Goal: Find specific page/section: Find specific page/section

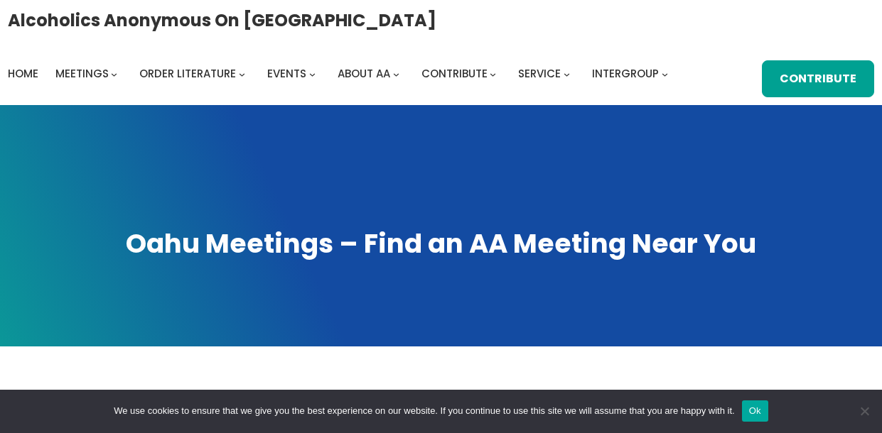
scroll to position [676, 0]
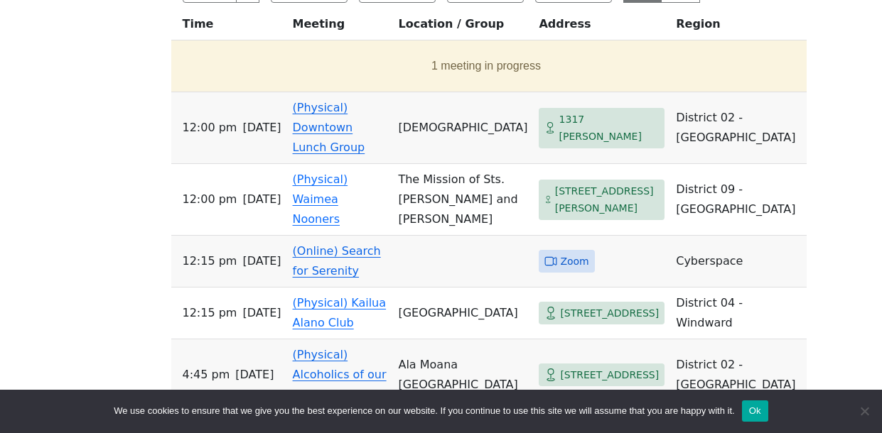
click at [560, 271] on span "Zoom" at bounding box center [574, 262] width 28 height 18
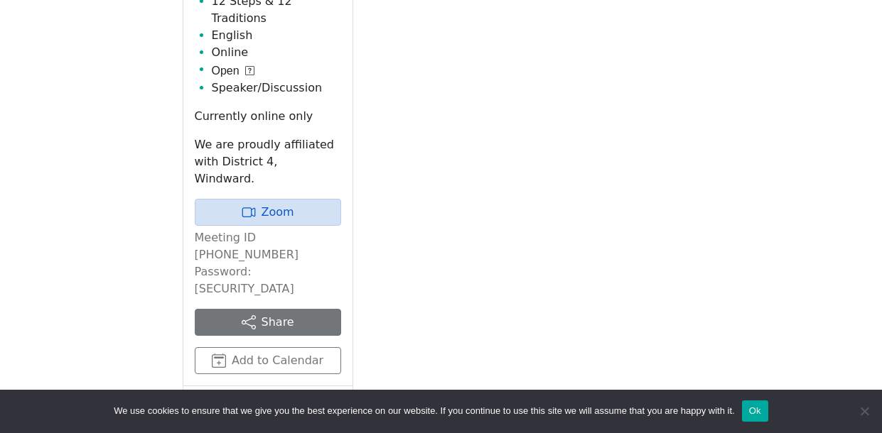
scroll to position [781, 0]
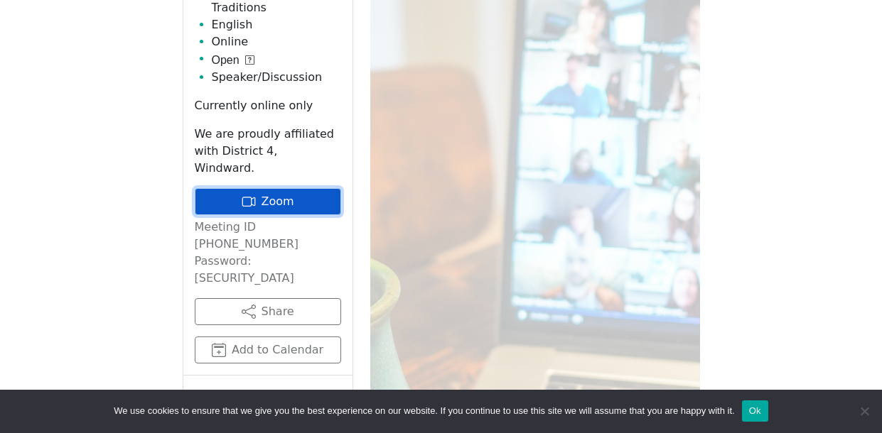
click at [299, 188] on link "Zoom" at bounding box center [268, 201] width 146 height 27
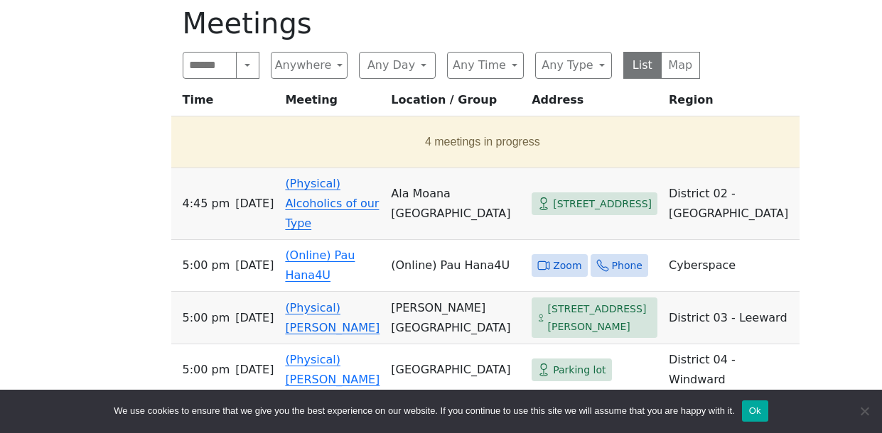
scroll to position [591, 0]
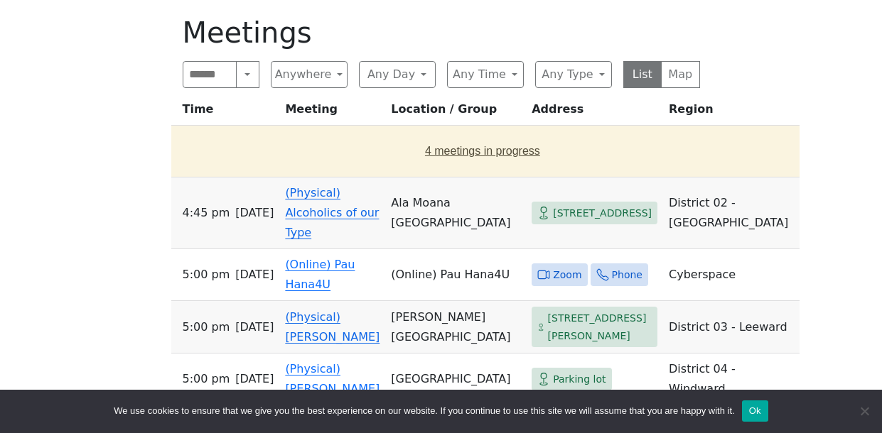
click at [420, 171] on button "4 meetings in progress" at bounding box center [483, 151] width 612 height 40
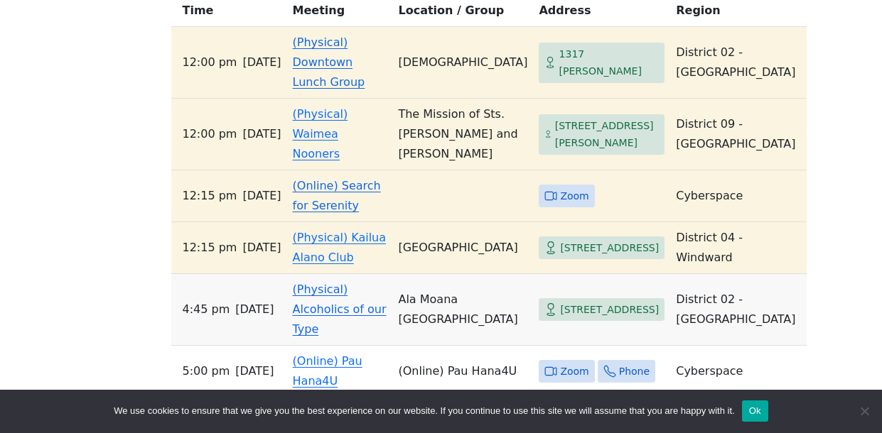
scroll to position [691, 0]
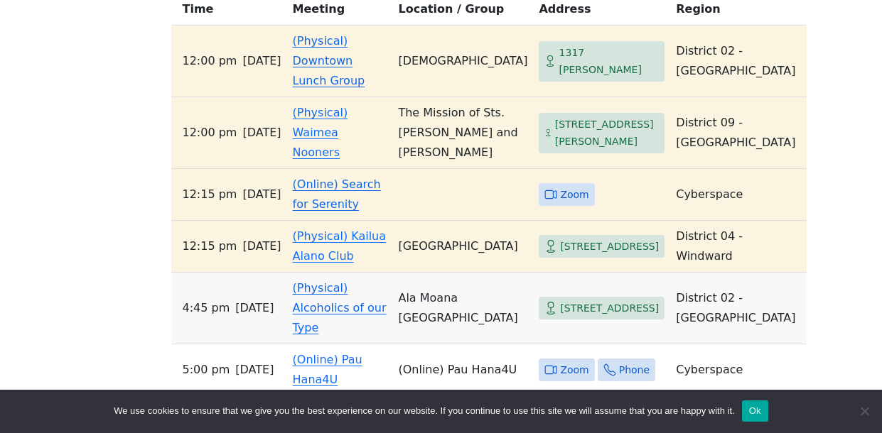
click at [560, 204] on span "Zoom" at bounding box center [574, 195] width 28 height 18
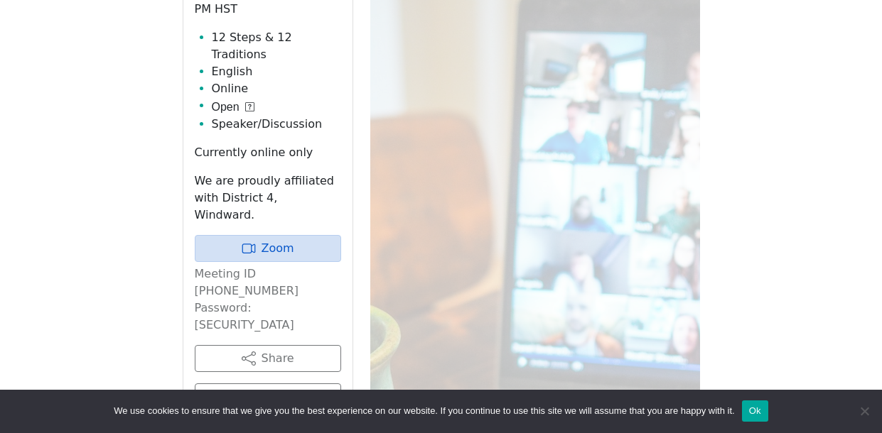
scroll to position [776, 0]
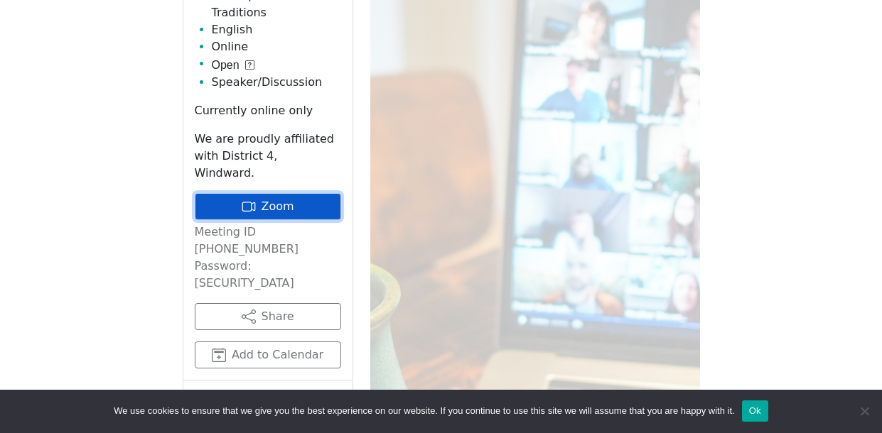
click at [287, 193] on link "Zoom" at bounding box center [268, 206] width 146 height 27
